Goal: Find specific page/section: Find specific page/section

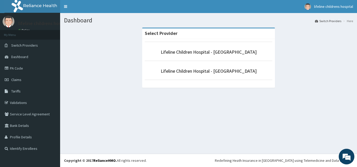
click at [204, 76] on li "Lifeline Children Hospital - [GEOGRAPHIC_DATA]" at bounding box center [208, 70] width 127 height 19
click at [203, 72] on link "Lifeline Children Hospital - [GEOGRAPHIC_DATA]" at bounding box center [209, 71] width 96 height 6
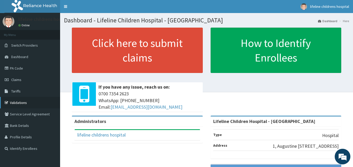
click at [22, 102] on link "Validations" at bounding box center [30, 102] width 60 height 11
